Goal: Task Accomplishment & Management: Manage account settings

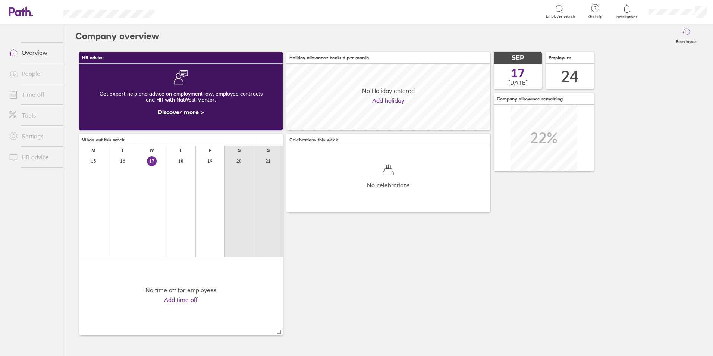
scroll to position [66, 204]
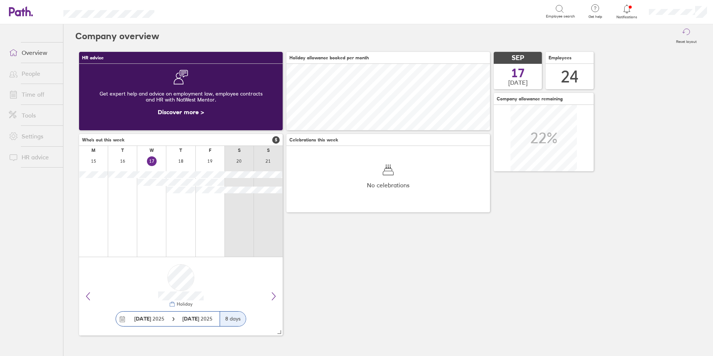
click at [32, 96] on link "Time off" at bounding box center [33, 94] width 60 height 15
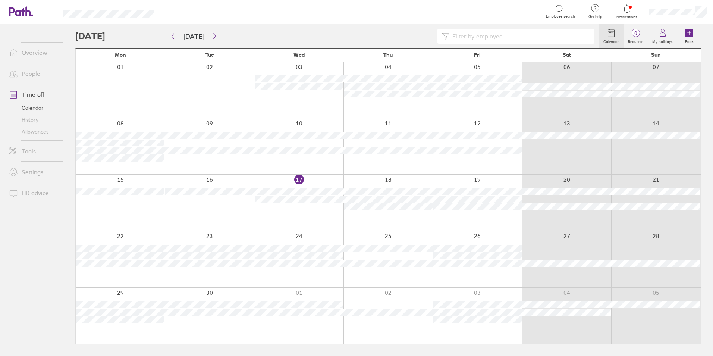
click at [40, 133] on link "Allowances" at bounding box center [33, 132] width 60 height 12
